Goal: Task Accomplishment & Management: Use online tool/utility

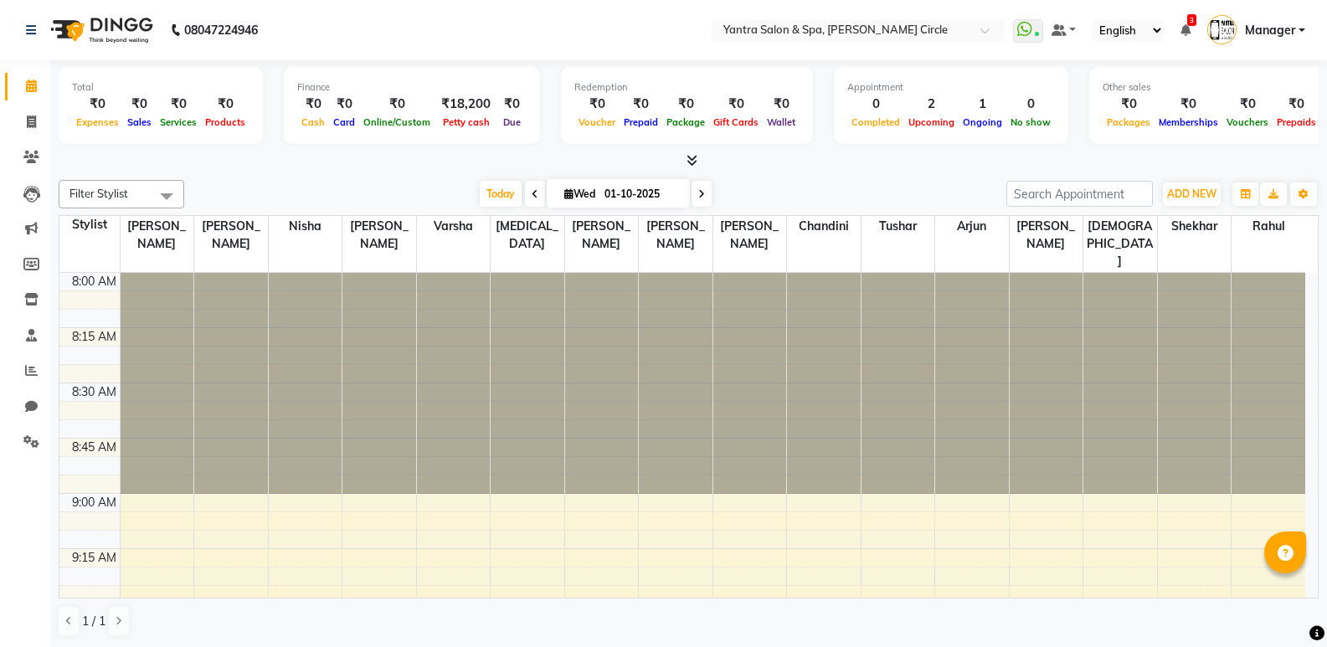
click at [525, 195] on span at bounding box center [535, 194] width 20 height 26
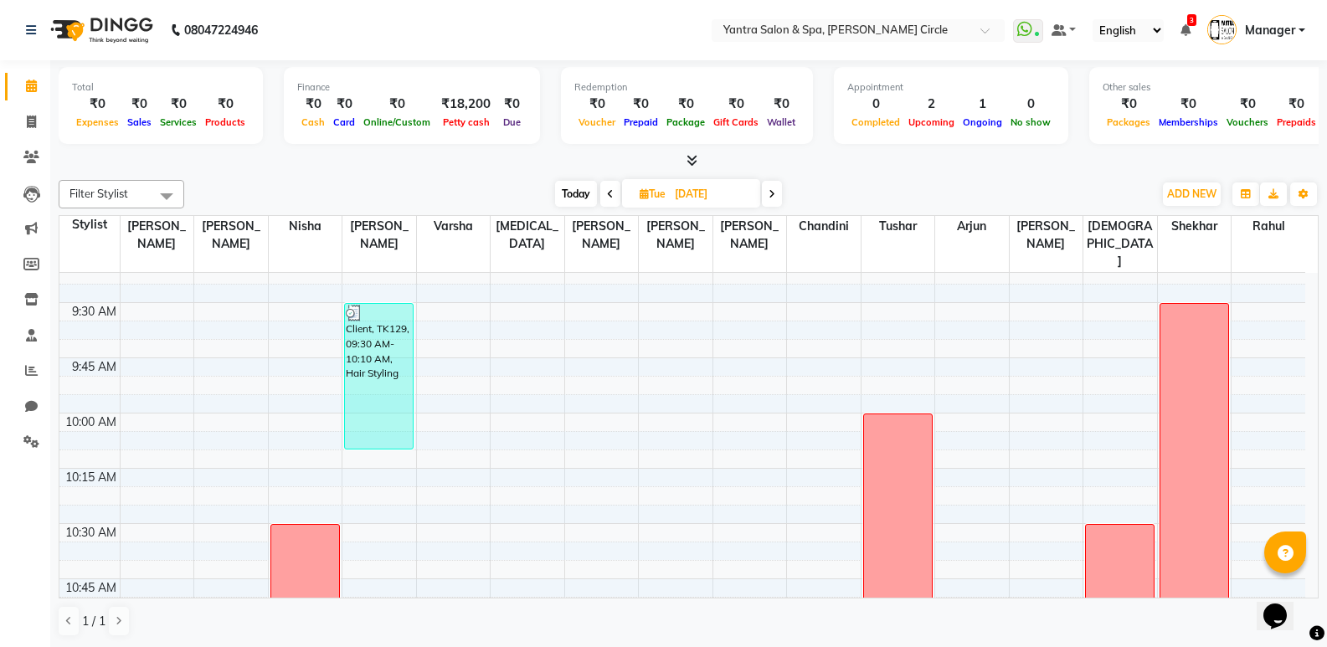
scroll to position [245, 0]
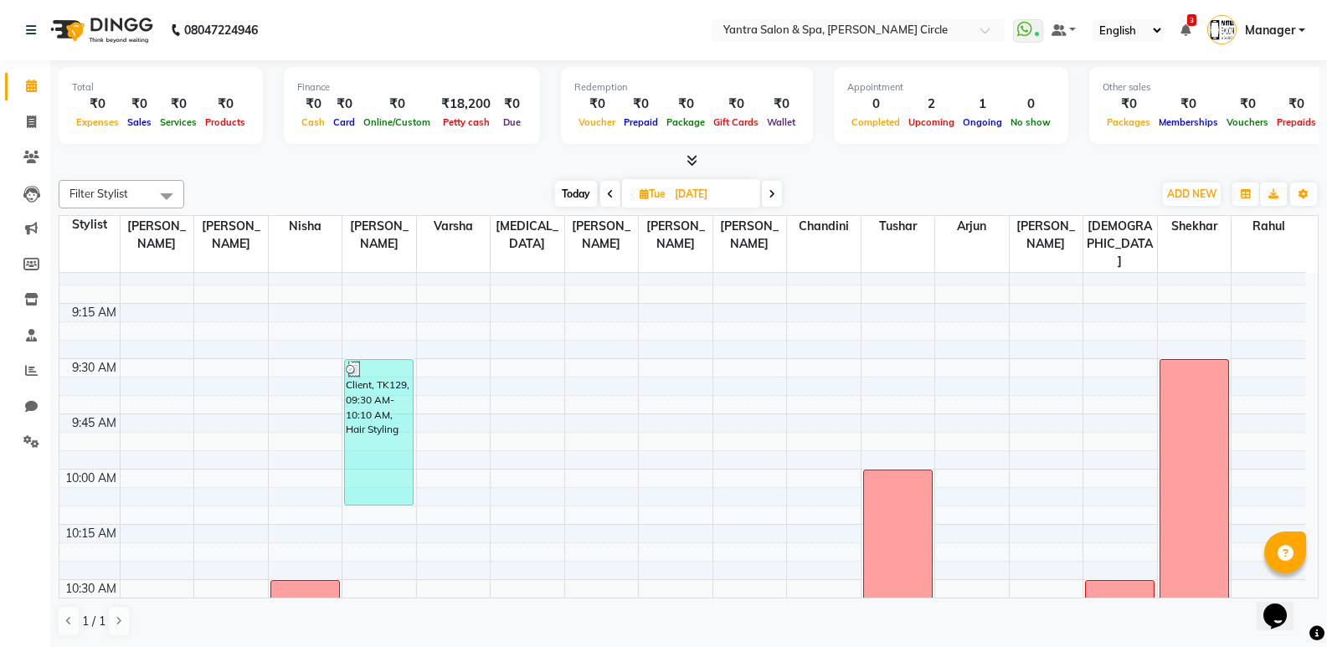
click at [573, 192] on span "Today" at bounding box center [576, 194] width 42 height 26
type input "01-10-2025"
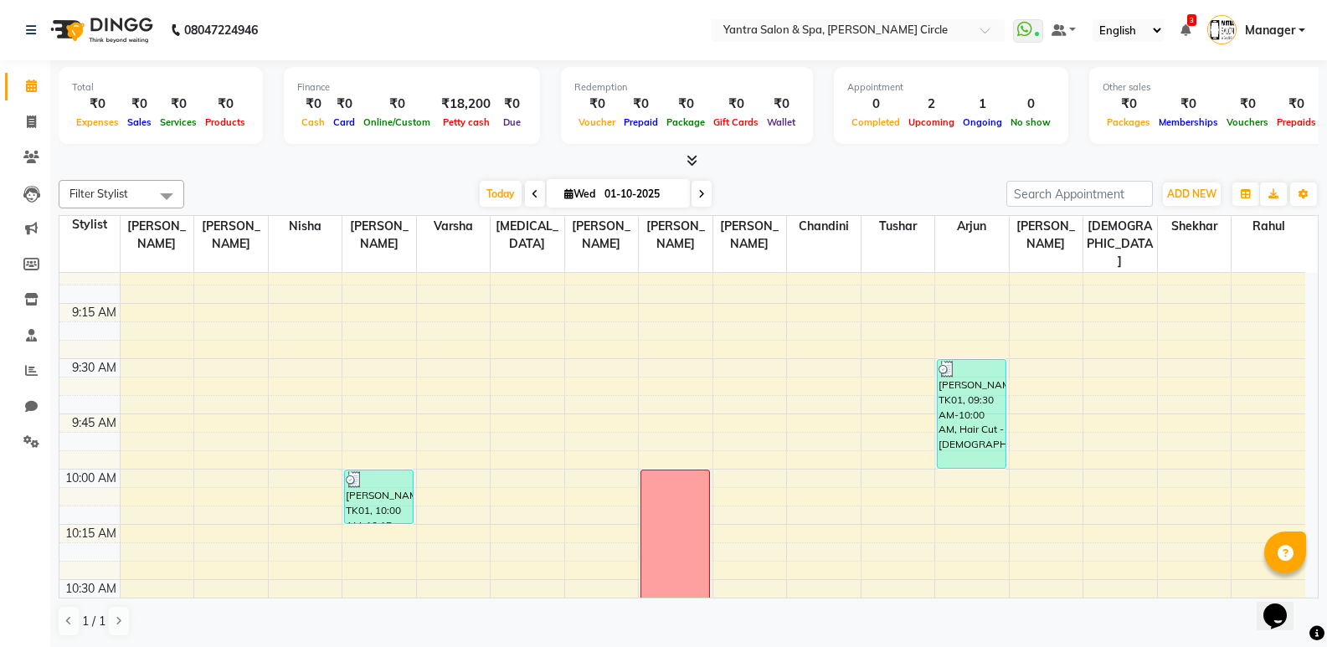
scroll to position [413, 0]
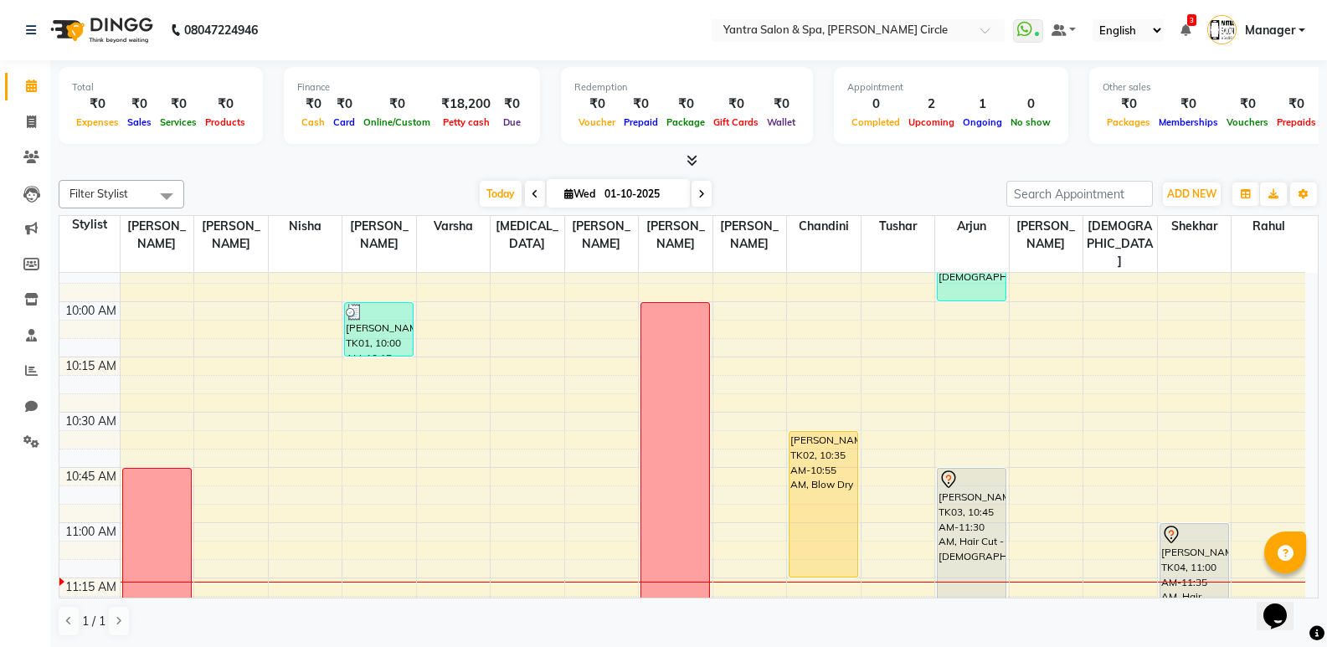
drag, startPoint x: 831, startPoint y: 486, endPoint x: 822, endPoint y: 558, distance: 72.5
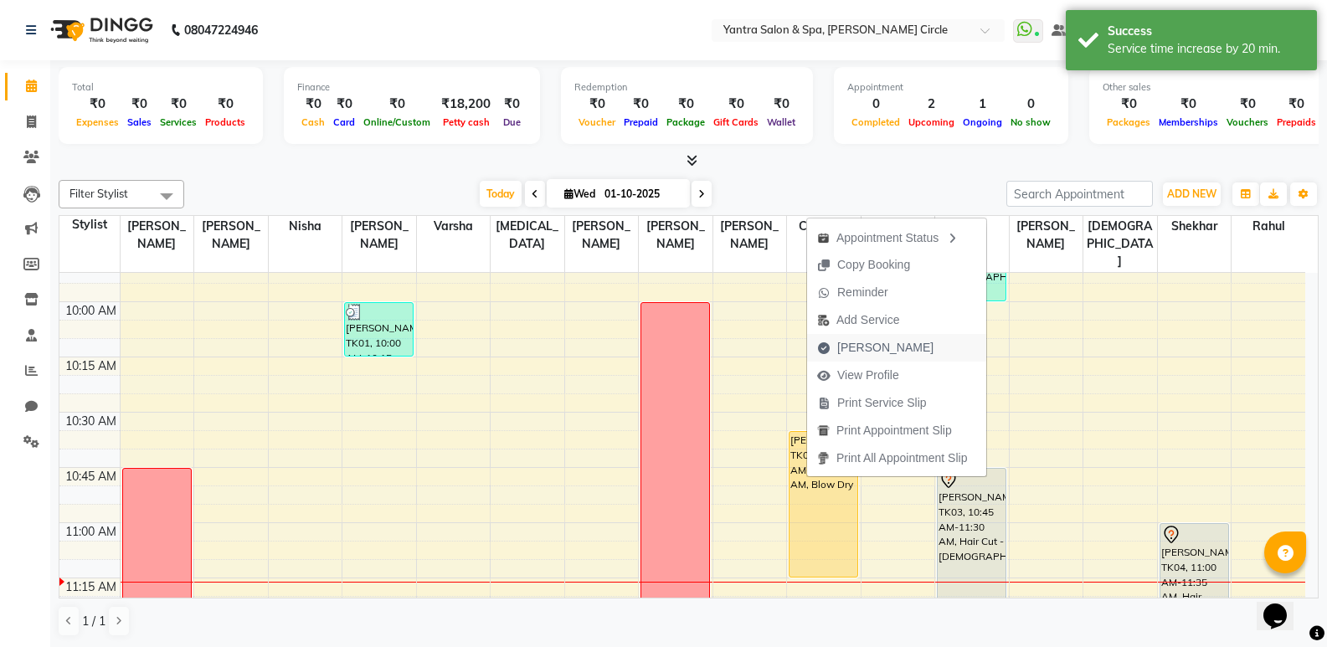
click at [891, 354] on span "[PERSON_NAME]" at bounding box center [885, 348] width 96 height 18
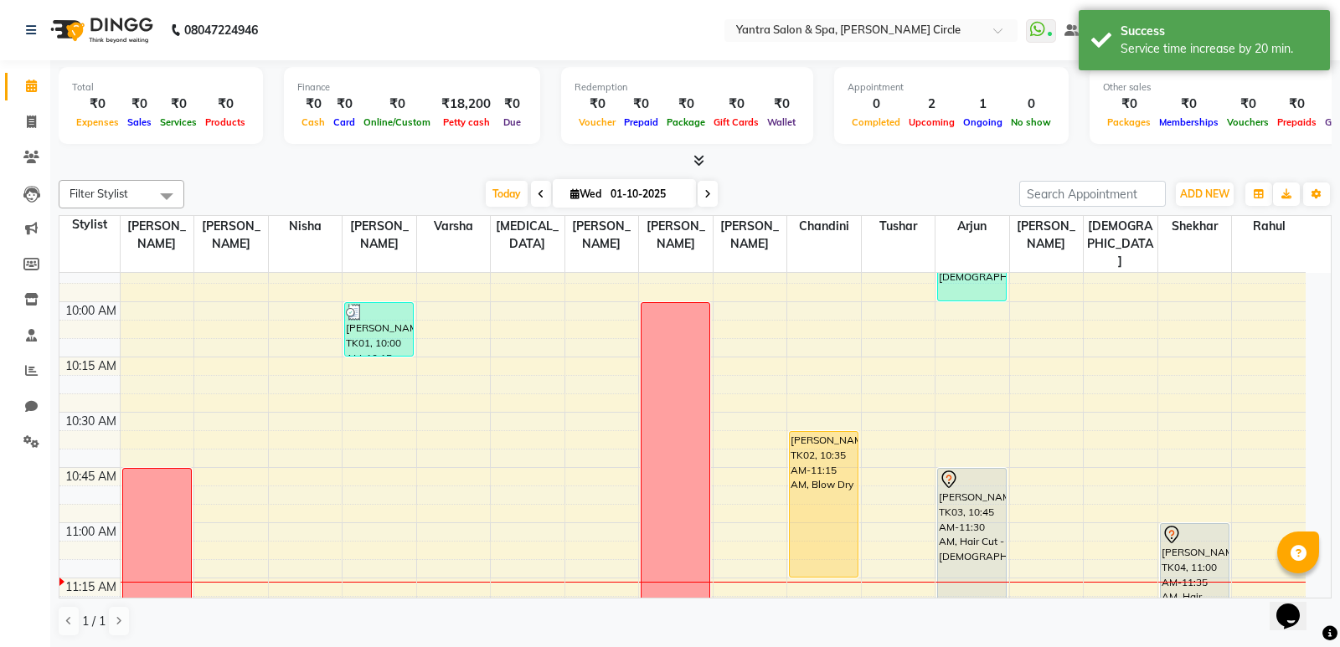
select select "152"
select select "service"
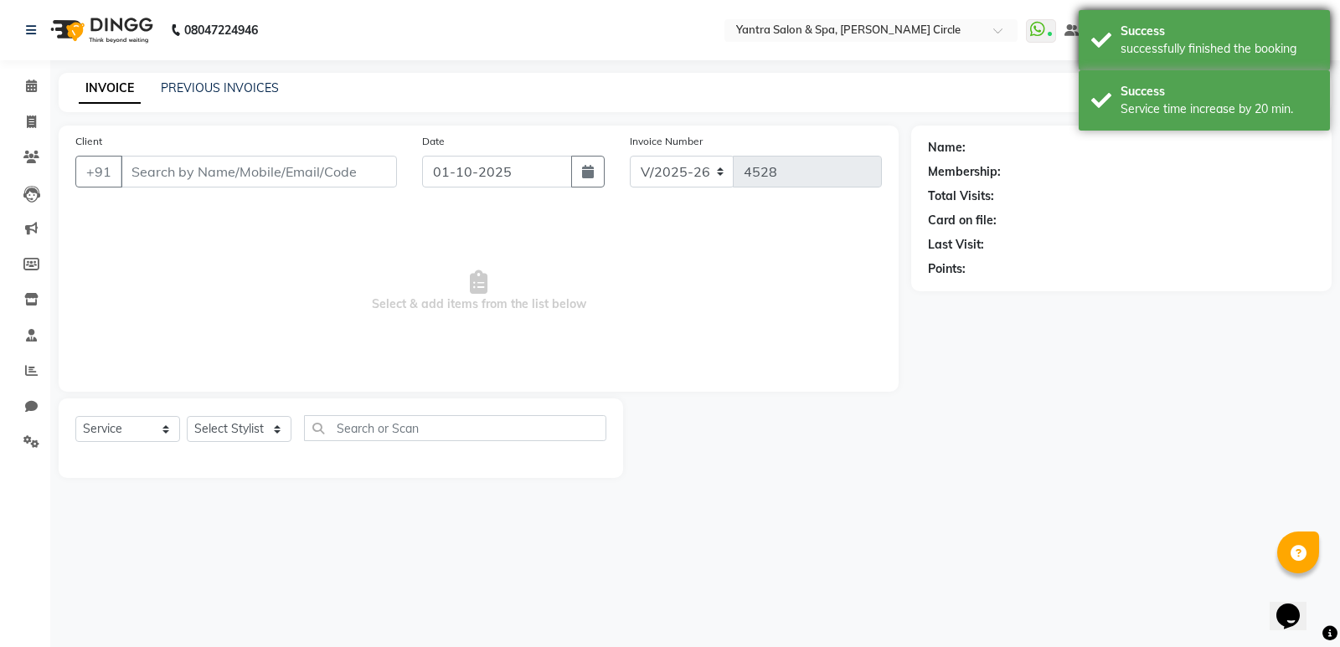
drag, startPoint x: 1171, startPoint y: 87, endPoint x: 1135, endPoint y: 38, distance: 61.1
click at [1171, 85] on div "Success" at bounding box center [1218, 92] width 197 height 18
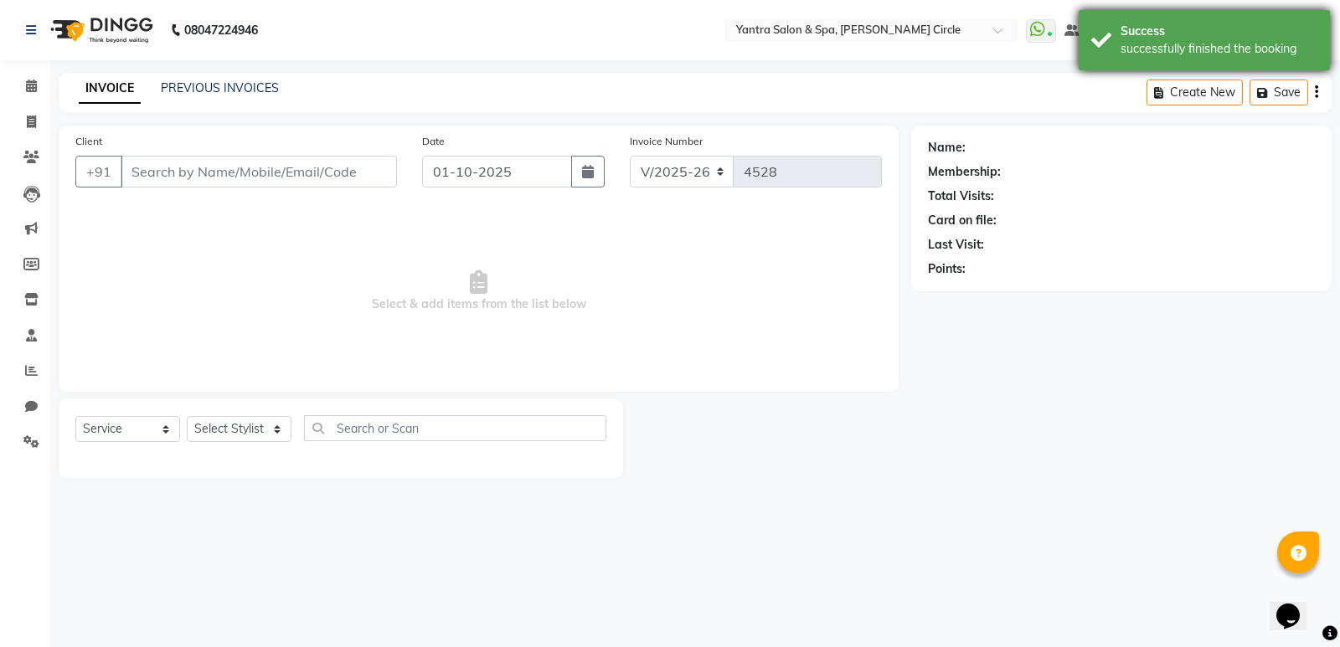
click at [1135, 38] on div "Success" at bounding box center [1218, 32] width 197 height 18
type input "9414119604"
select select "16470"
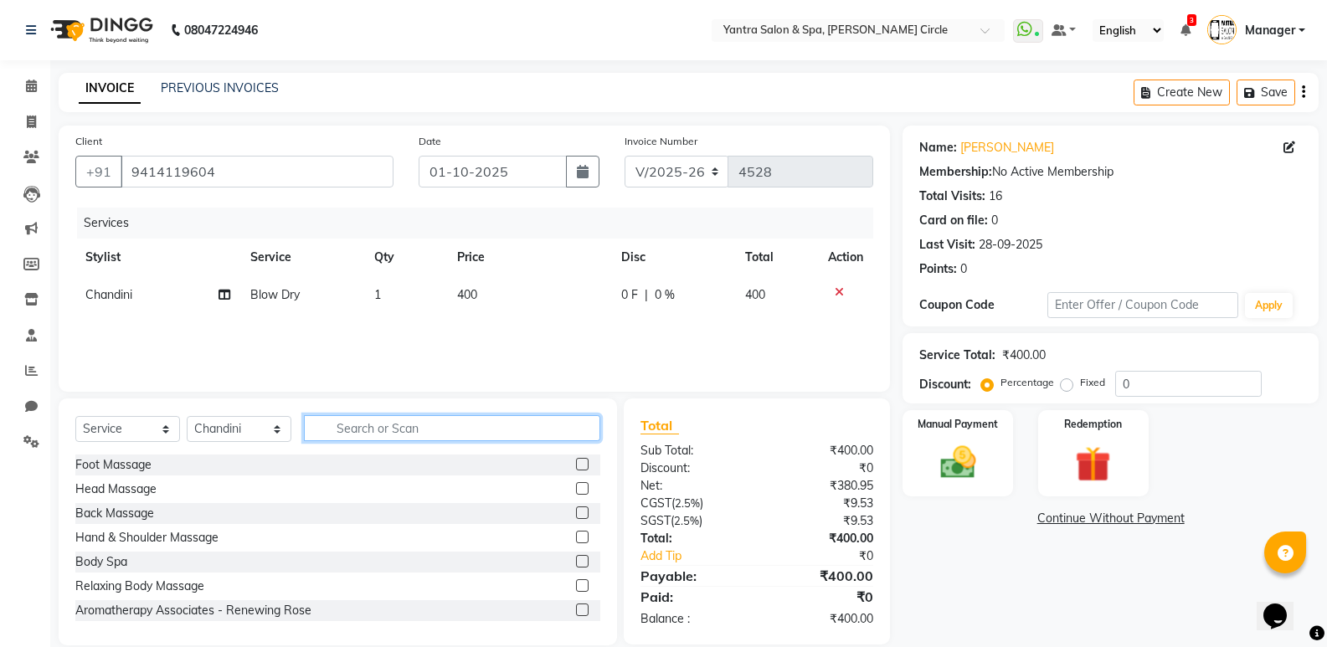
click at [454, 427] on input "text" at bounding box center [452, 428] width 296 height 26
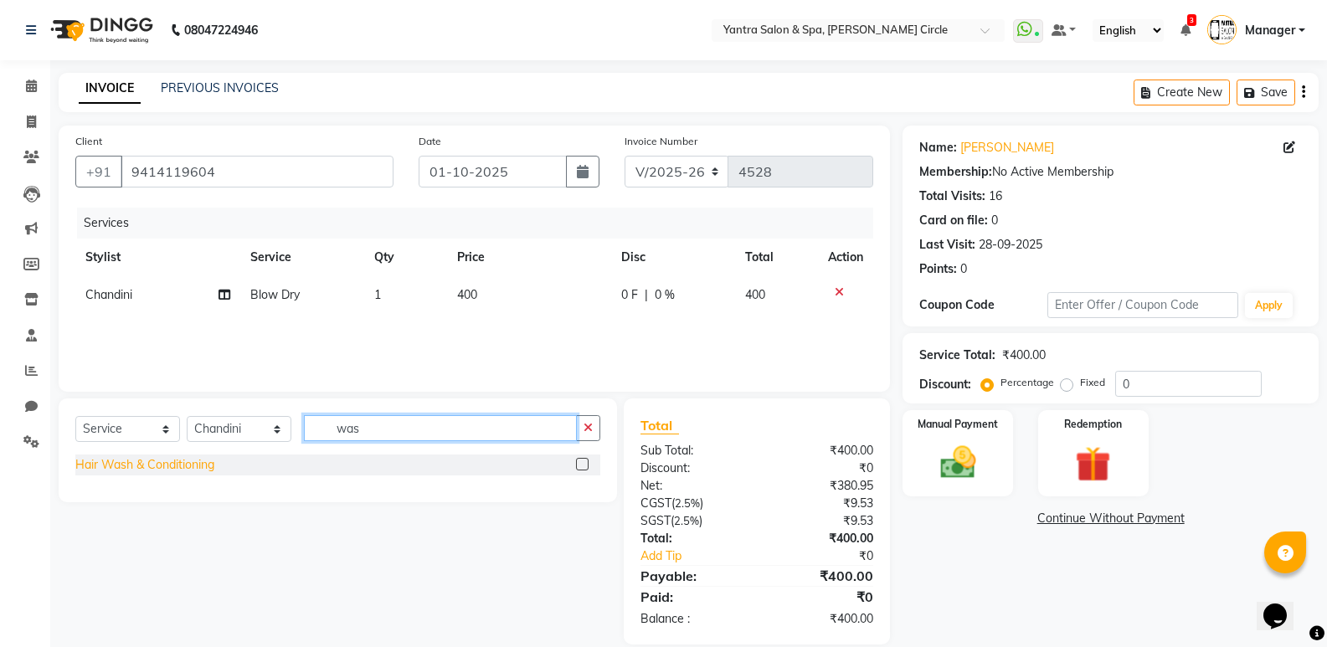
type input "was"
click at [185, 466] on div "Hair Wash & Conditioning" at bounding box center [144, 465] width 139 height 18
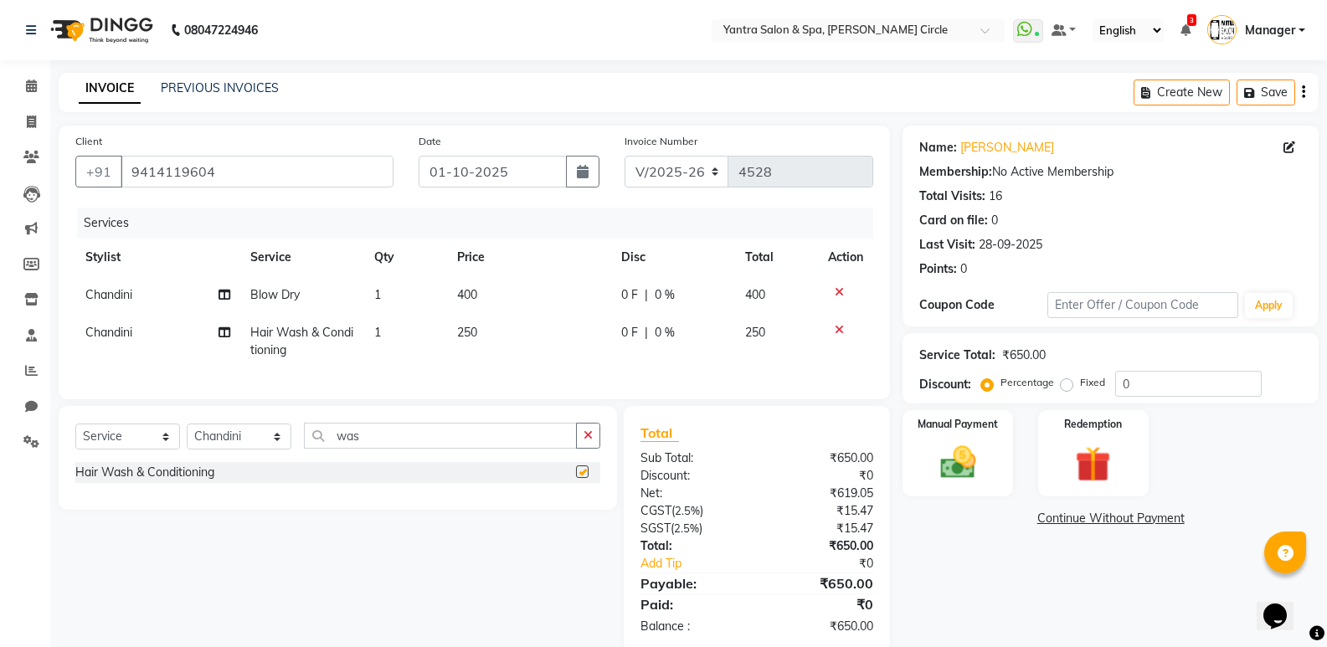
checkbox input "false"
click at [492, 339] on td "250" at bounding box center [529, 341] width 165 height 55
select select "16470"
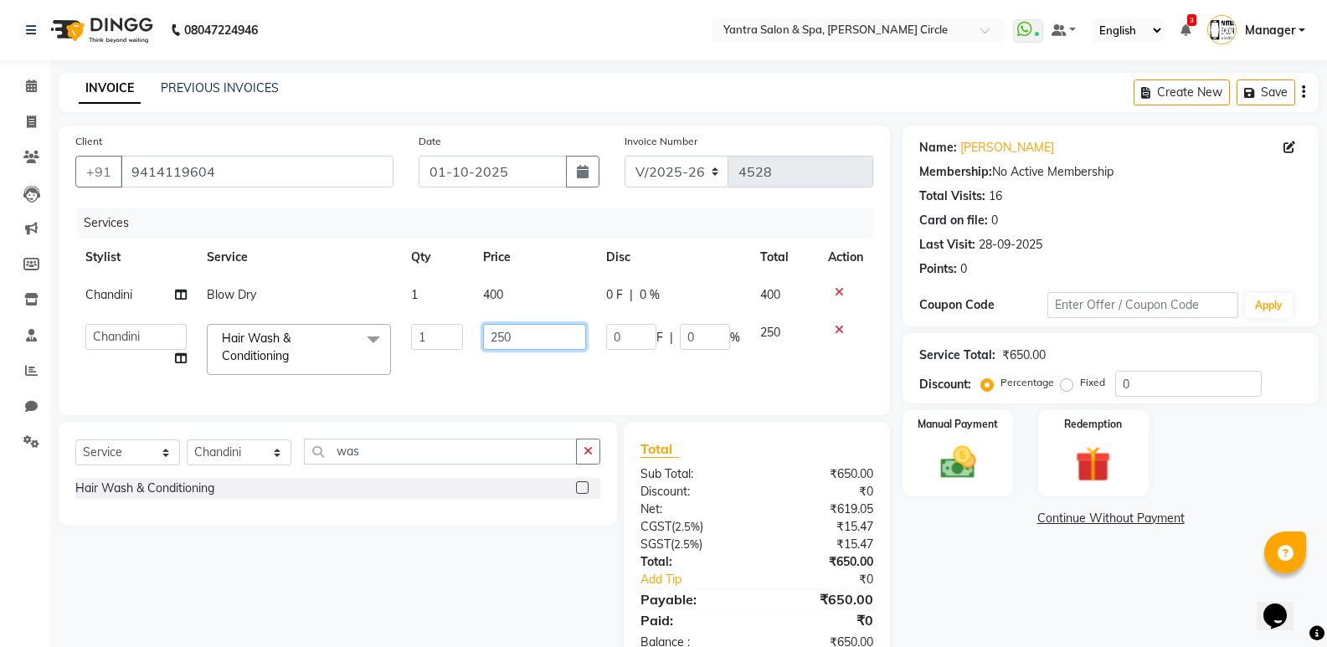
click at [511, 328] on input "250" at bounding box center [534, 337] width 103 height 26
click at [511, 327] on input "250" at bounding box center [534, 337] width 103 height 26
click at [511, 327] on input "2" at bounding box center [534, 337] width 103 height 26
type input "200"
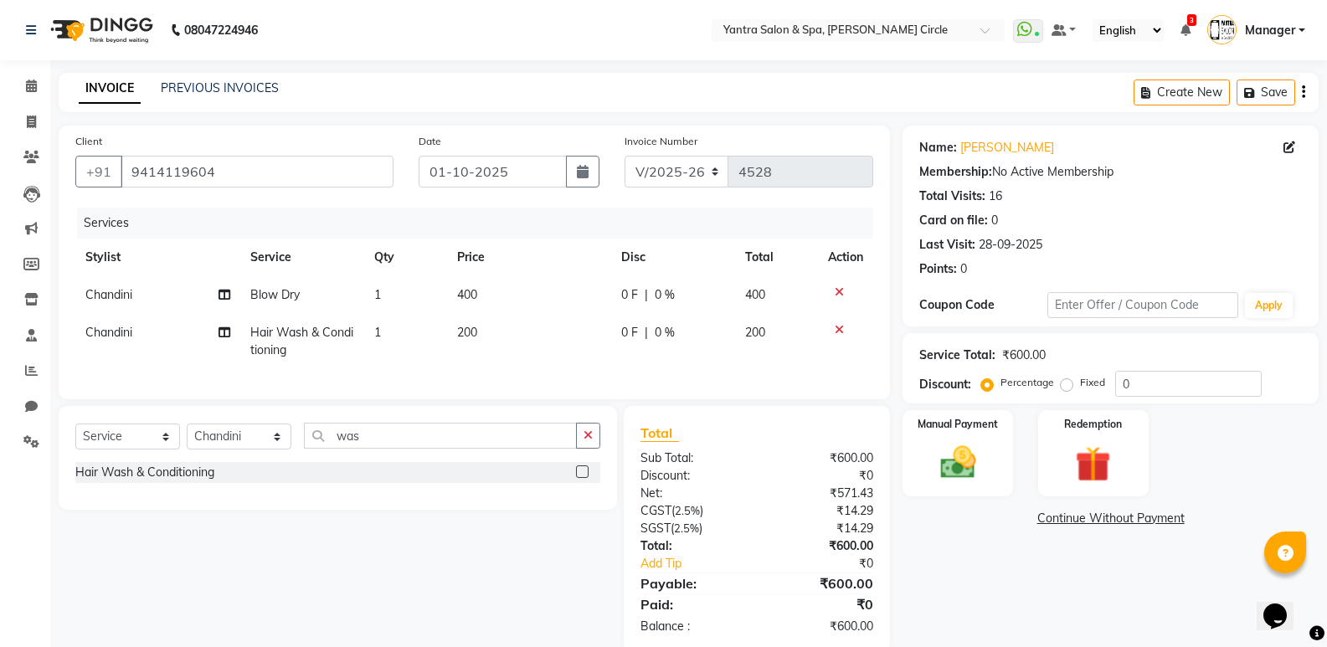
click at [811, 508] on div "Total Sub Total: ₹600.00 Discount: ₹0 Net: ₹571.43 CGST ( 2.5% ) ₹14.29 SGST ( …" at bounding box center [757, 529] width 233 height 213
click at [940, 425] on label "Manual Payment" at bounding box center [958, 423] width 84 height 16
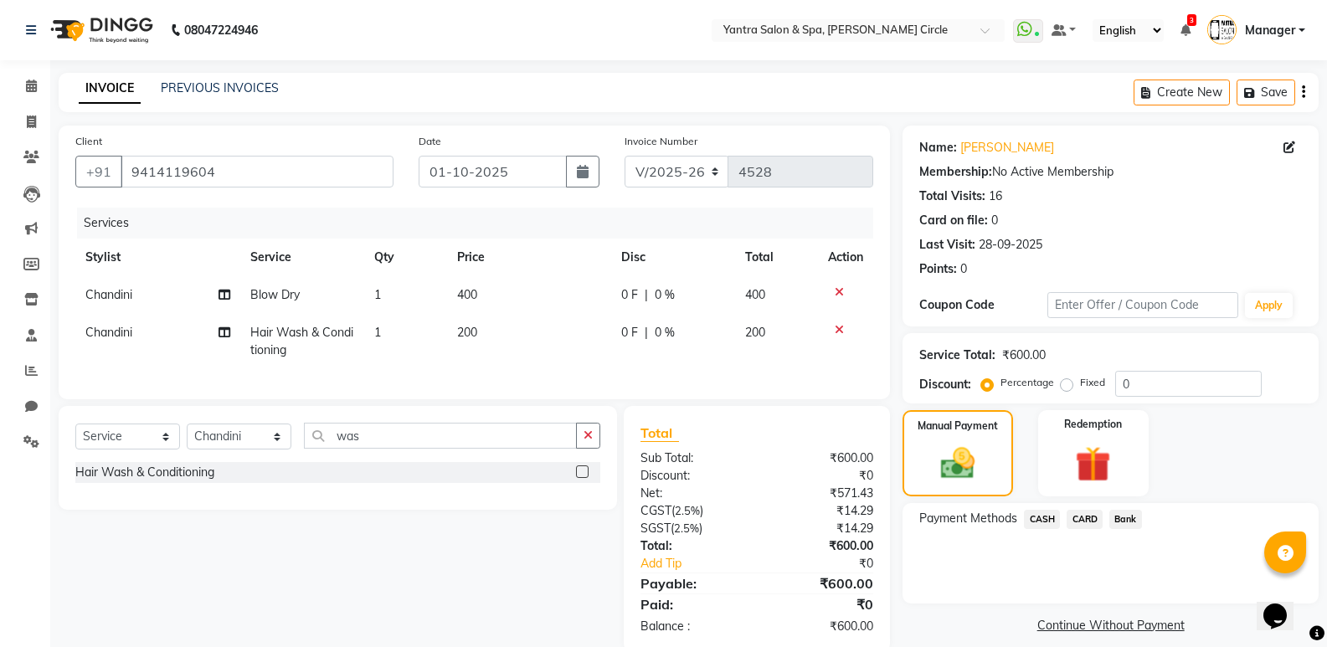
click at [1033, 508] on div "Payment Methods CASH CARD Bank" at bounding box center [1111, 553] width 416 height 100
click at [1042, 522] on span "CASH" at bounding box center [1042, 519] width 36 height 19
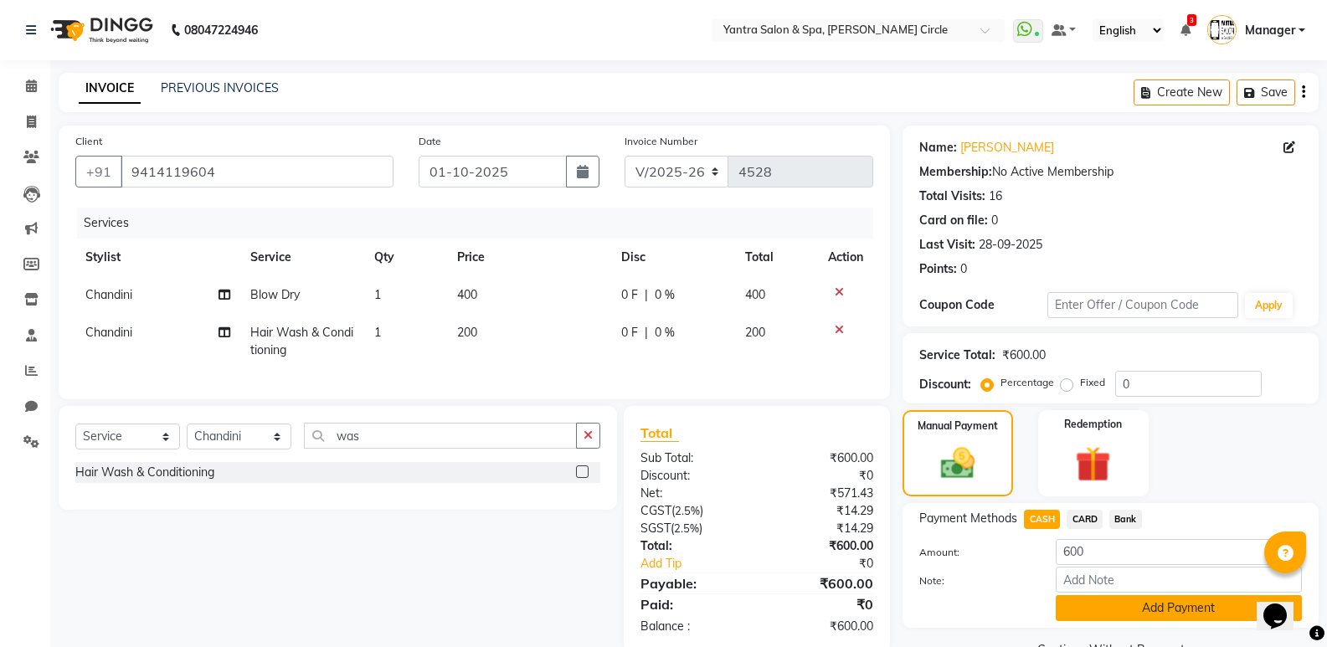
click at [1110, 615] on button "Add Payment" at bounding box center [1179, 608] width 246 height 26
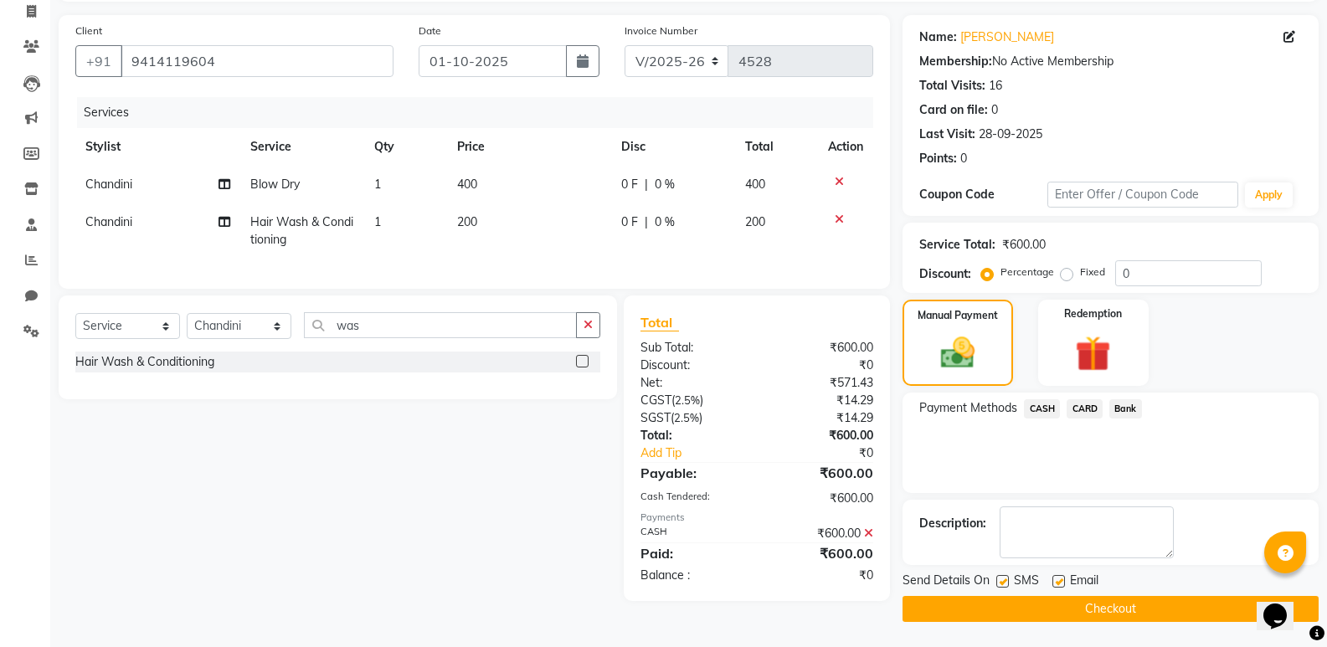
click at [1108, 612] on button "Checkout" at bounding box center [1111, 609] width 416 height 26
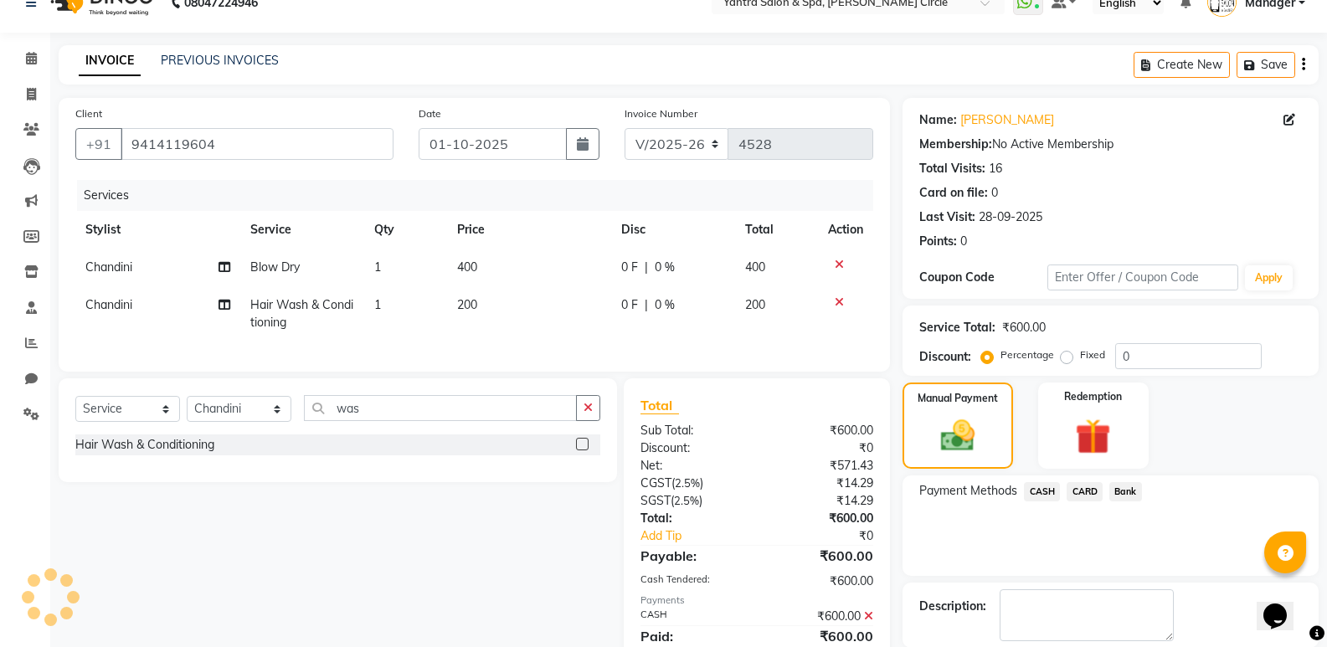
scroll to position [27, 0]
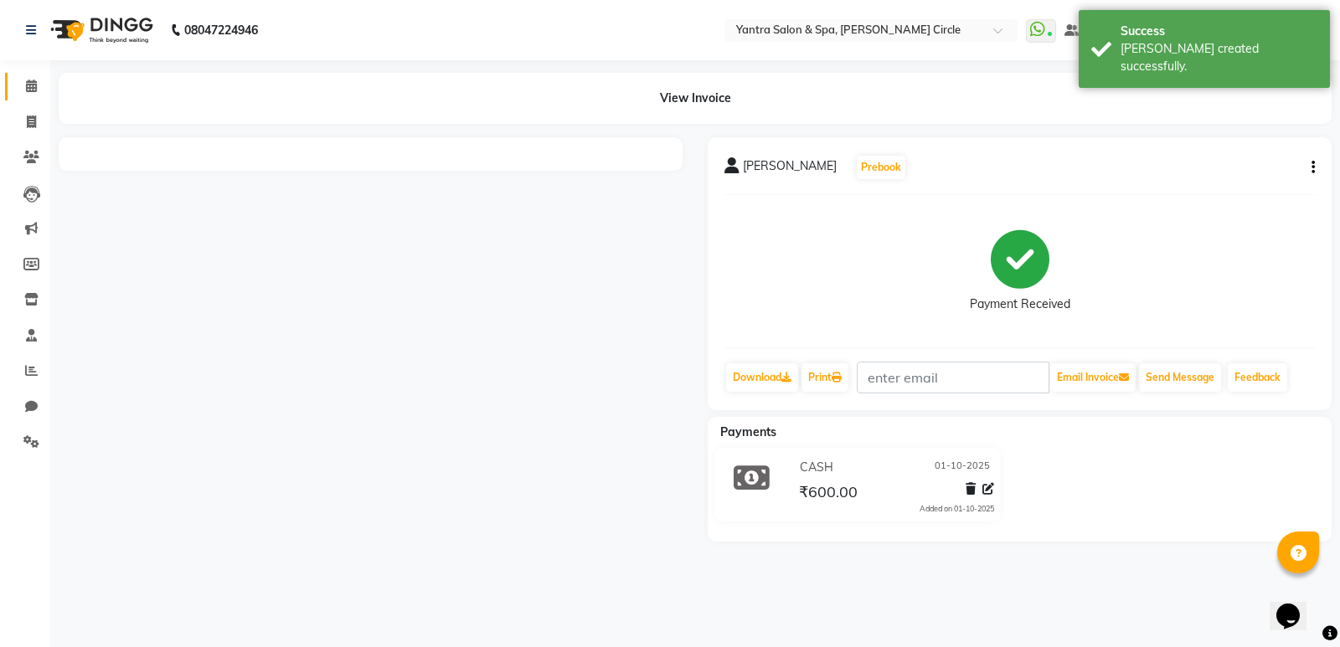
click at [34, 76] on link "Calendar" at bounding box center [25, 87] width 40 height 28
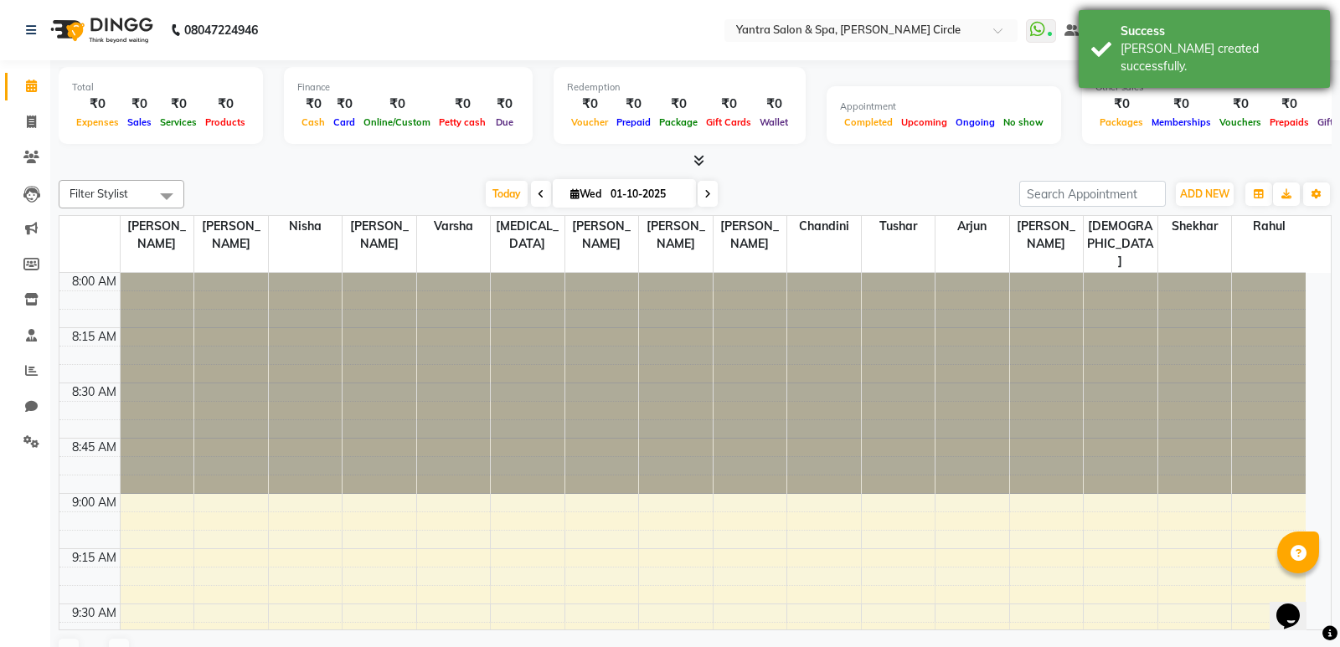
click at [1154, 31] on div "Success" at bounding box center [1218, 32] width 197 height 18
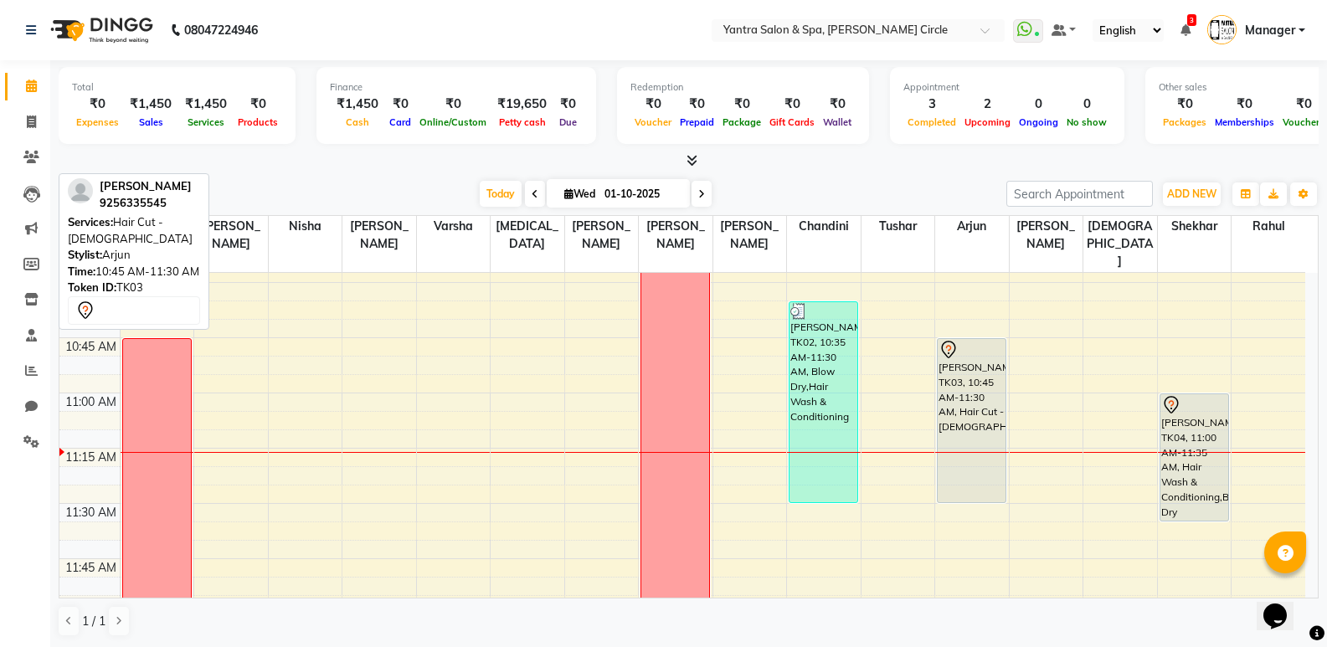
scroll to position [502, 0]
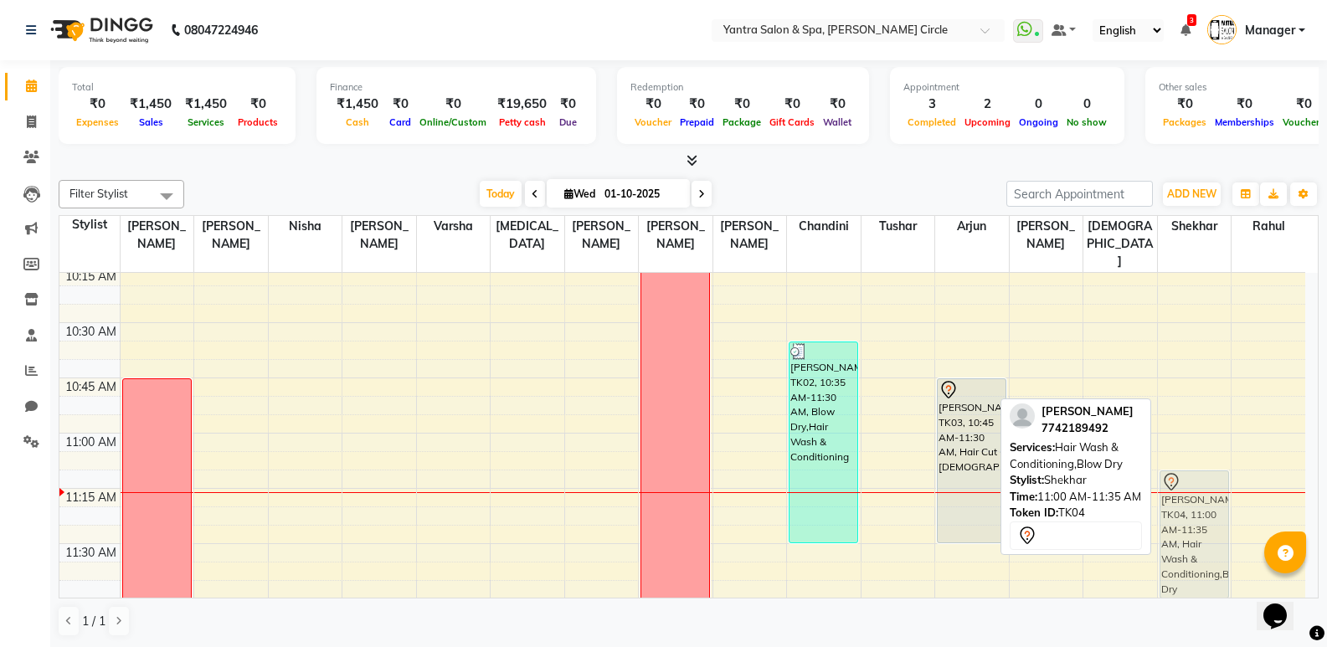
drag, startPoint x: 1185, startPoint y: 432, endPoint x: 1185, endPoint y: 478, distance: 46.1
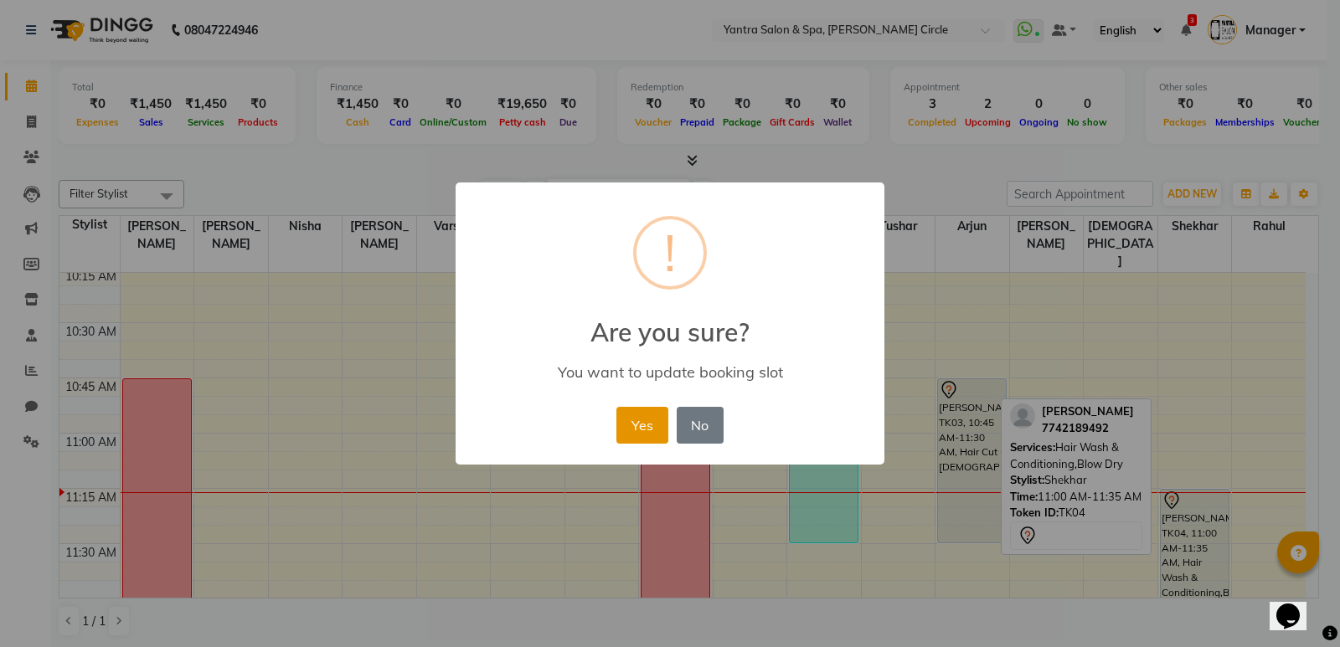
click at [649, 419] on button "Yes" at bounding box center [641, 425] width 51 height 37
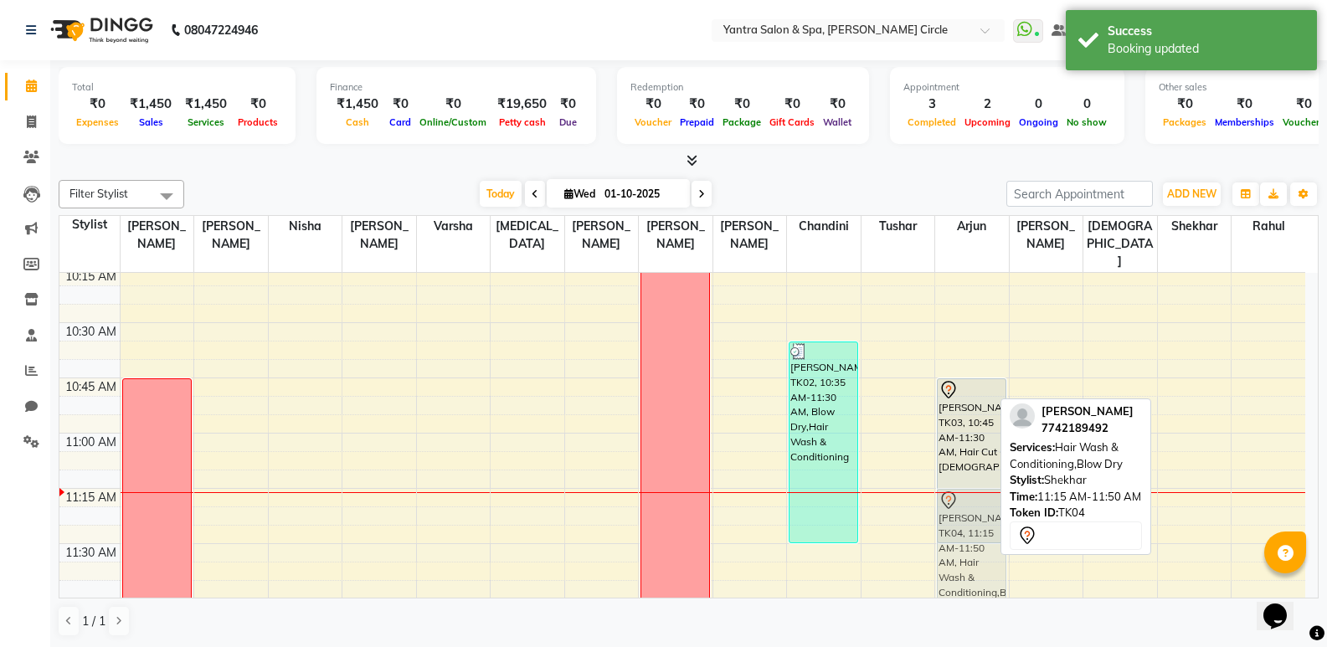
drag, startPoint x: 1202, startPoint y: 492, endPoint x: 998, endPoint y: 489, distance: 204.3
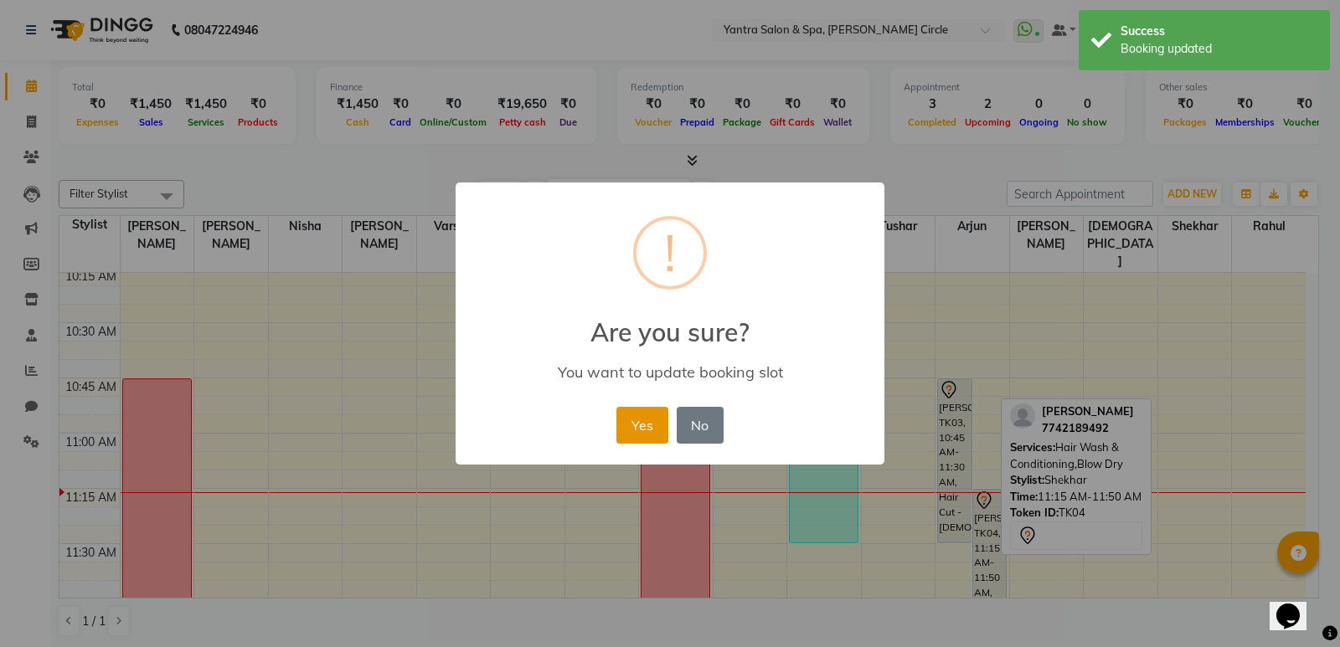
click at [621, 427] on button "Yes" at bounding box center [641, 425] width 51 height 37
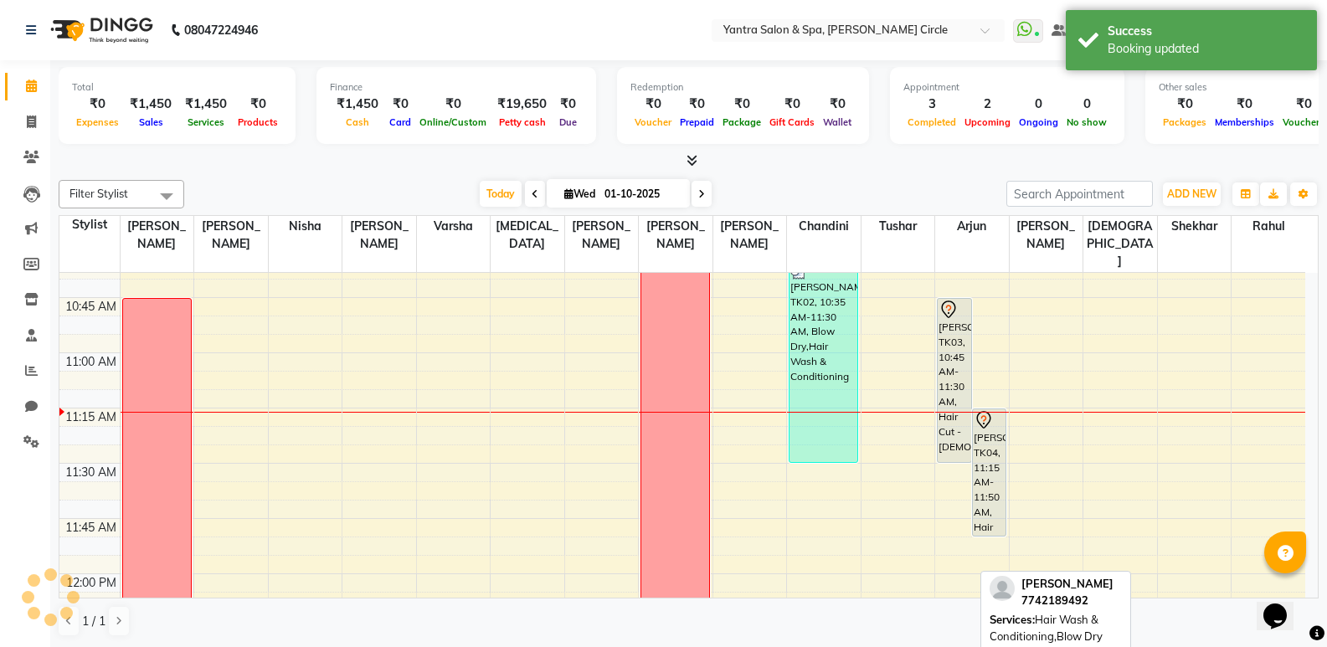
scroll to position [586, 0]
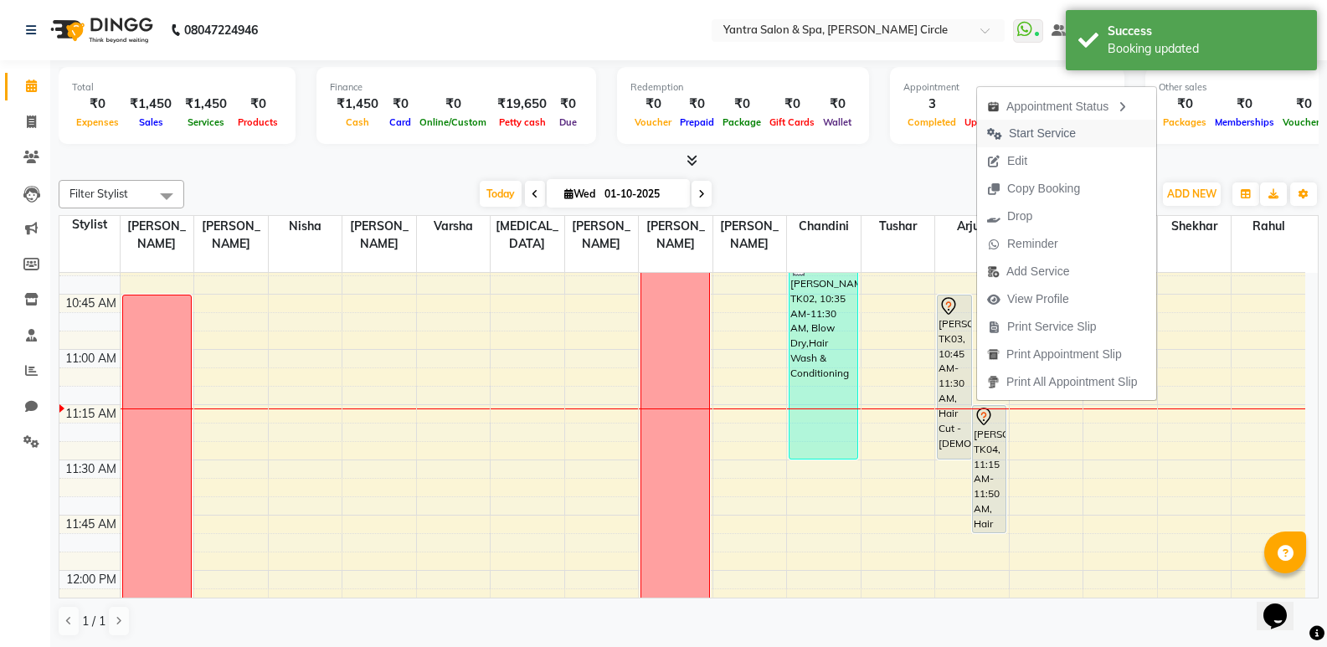
click at [1036, 131] on span "Start Service" at bounding box center [1042, 134] width 67 height 18
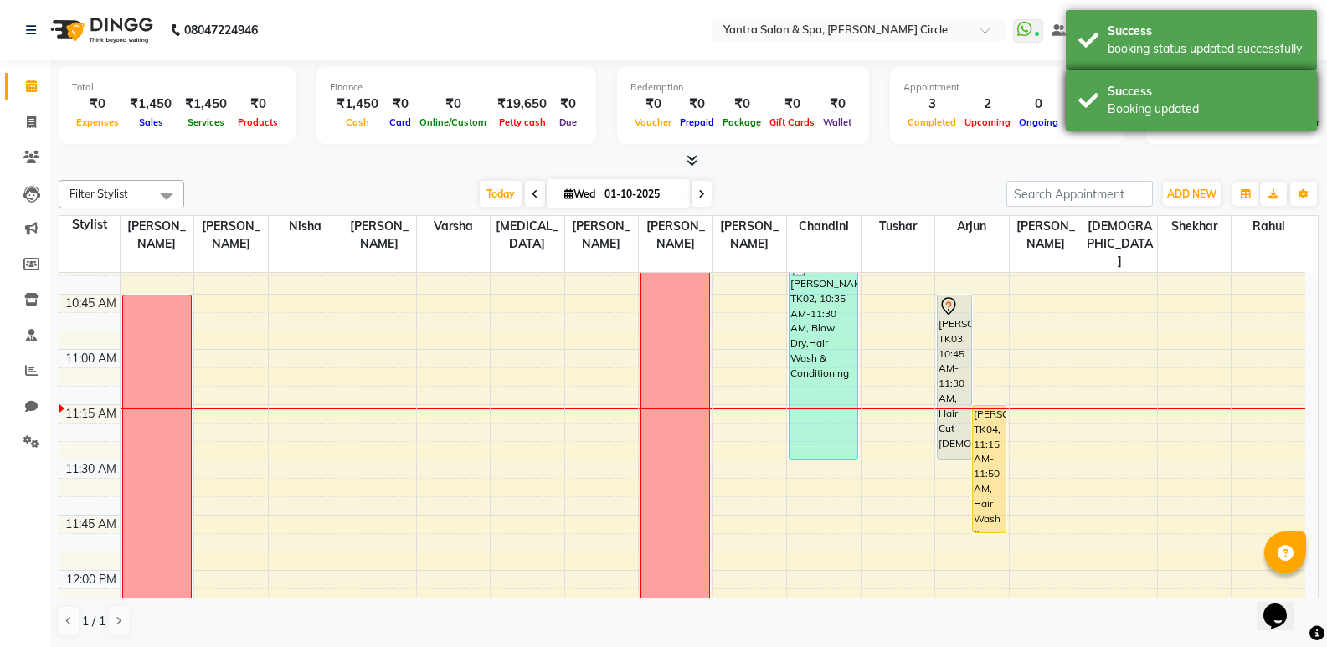
click at [1136, 117] on div "Booking updated" at bounding box center [1206, 109] width 197 height 18
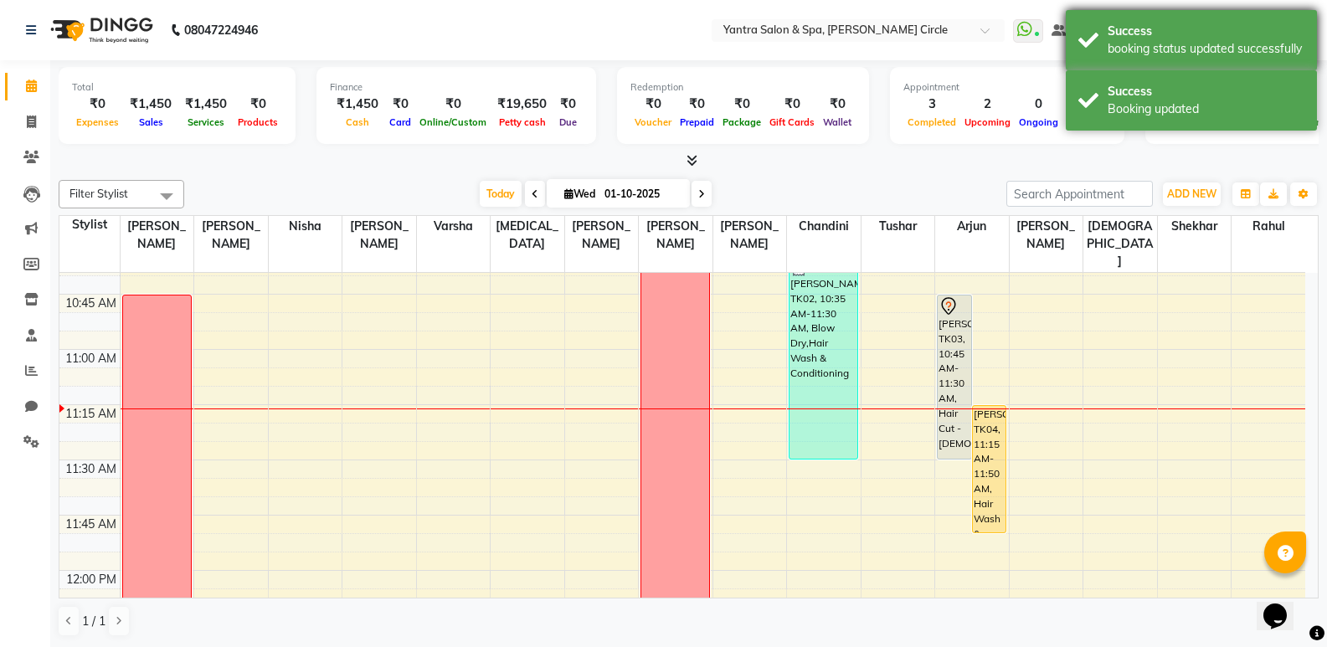
click at [1123, 41] on div "booking status updated successfully" at bounding box center [1206, 49] width 197 height 18
